Goal: Find specific page/section: Find specific page/section

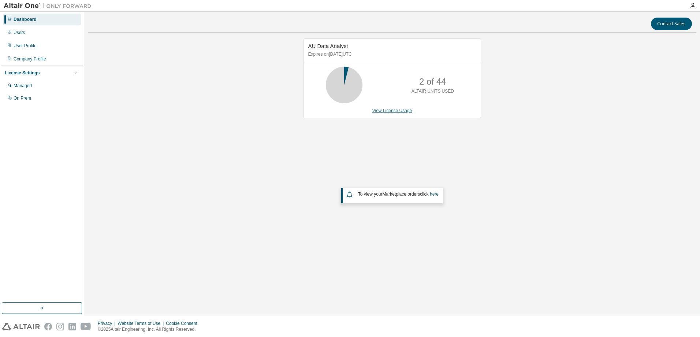
click at [379, 112] on link "View License Usage" at bounding box center [393, 110] width 40 height 5
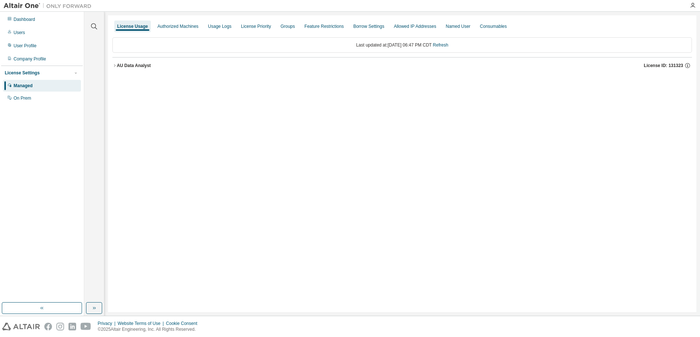
click at [129, 67] on div "AU Data Analyst" at bounding box center [134, 66] width 34 height 6
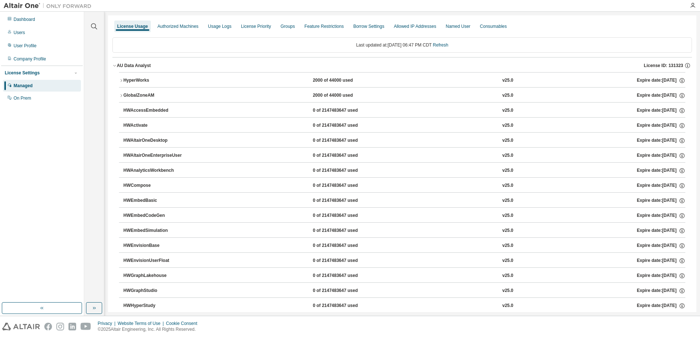
click at [138, 80] on div "HyperWorks" at bounding box center [156, 80] width 66 height 7
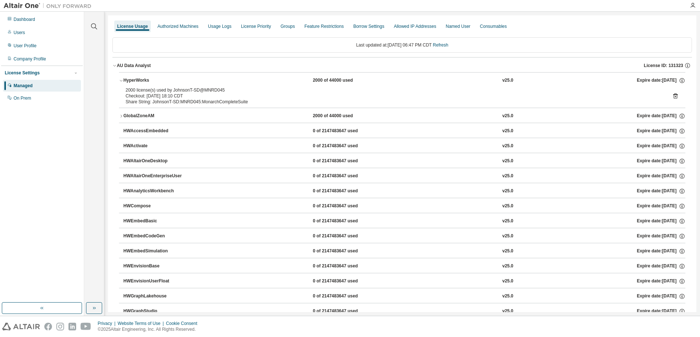
click at [673, 93] on icon at bounding box center [676, 96] width 7 height 7
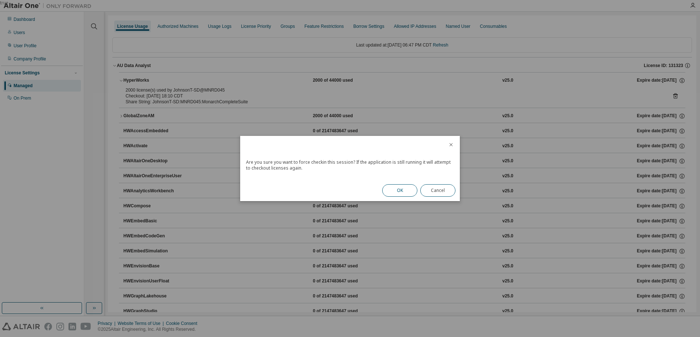
click at [392, 193] on button "OK" at bounding box center [399, 190] width 35 height 12
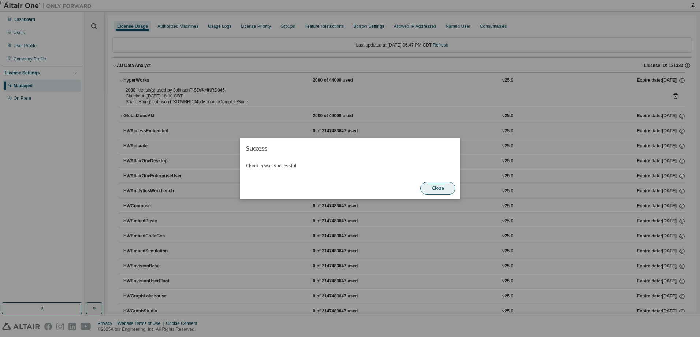
click at [442, 185] on button "Close" at bounding box center [438, 188] width 35 height 12
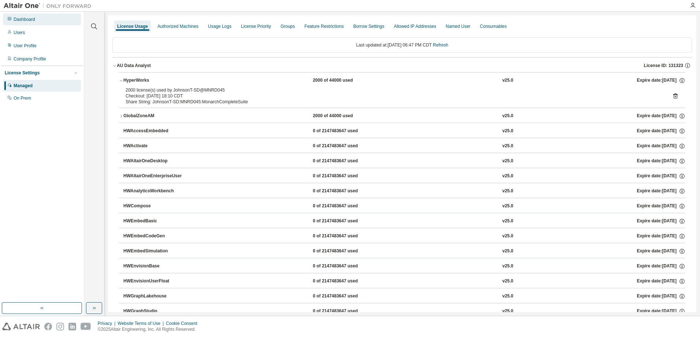
click at [19, 18] on div "Dashboard" at bounding box center [25, 19] width 22 height 6
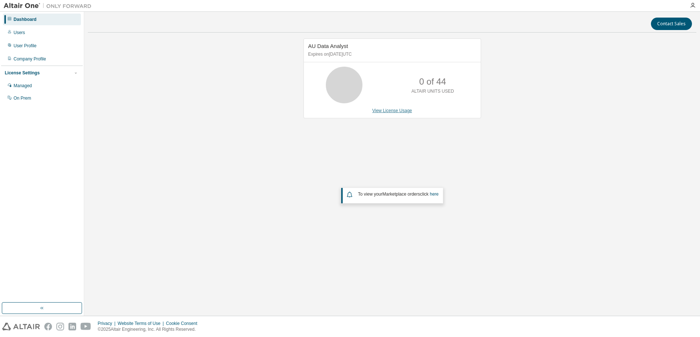
click at [391, 111] on link "View License Usage" at bounding box center [393, 110] width 40 height 5
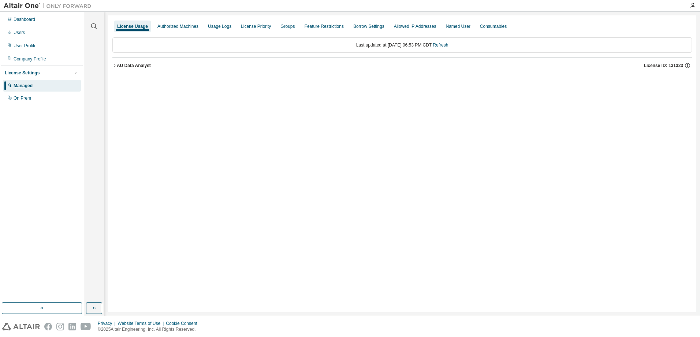
click at [124, 66] on div "AU Data Analyst" at bounding box center [134, 66] width 34 height 6
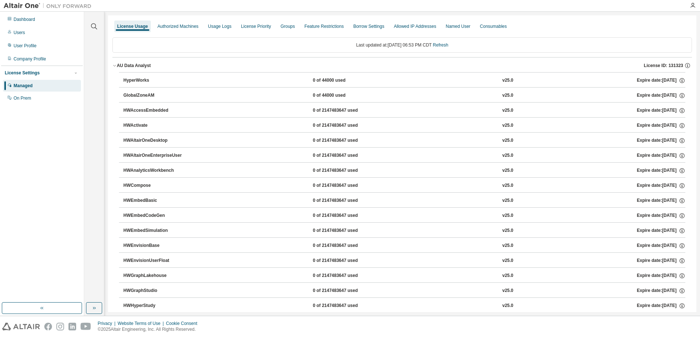
click at [129, 80] on div "HyperWorks" at bounding box center [156, 80] width 66 height 7
click at [131, 80] on div "HyperWorks" at bounding box center [156, 80] width 66 height 7
click at [40, 18] on div "Dashboard" at bounding box center [42, 20] width 78 height 12
